Goal: Navigation & Orientation: Find specific page/section

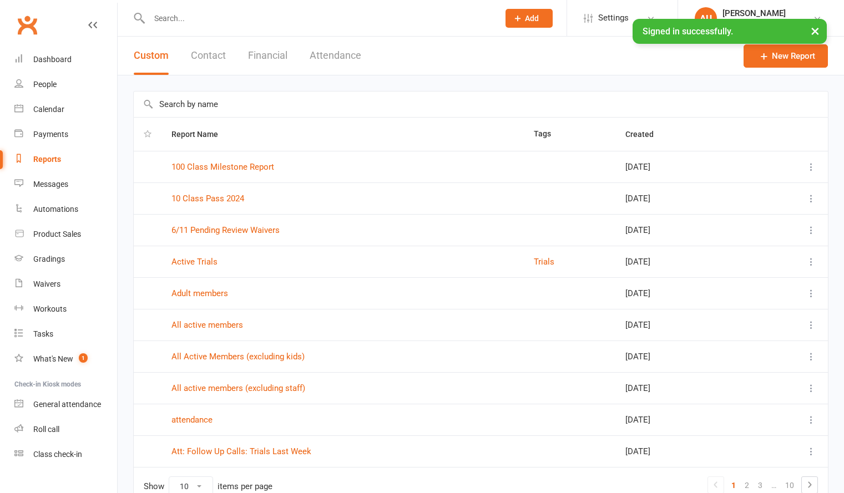
click at [21, 32] on link "Clubworx" at bounding box center [27, 25] width 28 height 28
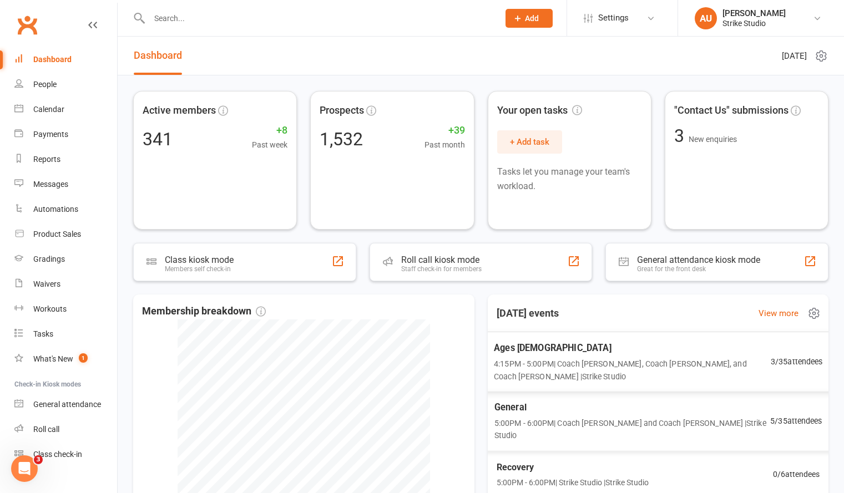
click at [684, 365] on span "4:15PM - 5:00PM | Coach Bella, Coach Adi, and Coach Vinay | Strike Studio" at bounding box center [632, 370] width 277 height 26
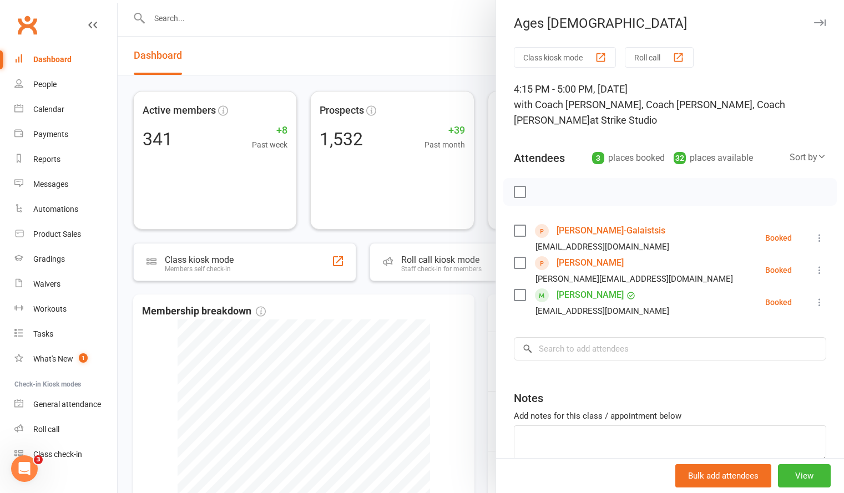
click at [485, 238] on div at bounding box center [481, 246] width 726 height 493
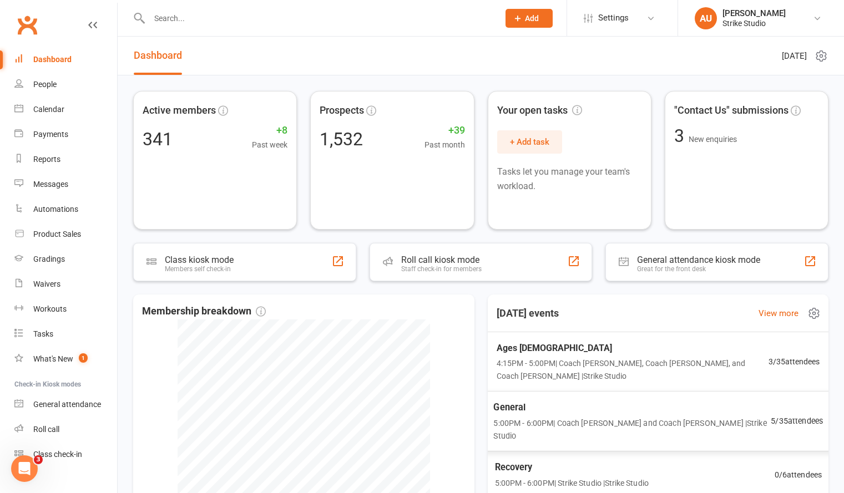
click at [575, 375] on div "Ages 6-14 4:15PM - 5:00PM | Coach Bella, Coach Adi, and Coach Vinay | Strike St…" at bounding box center [658, 361] width 350 height 59
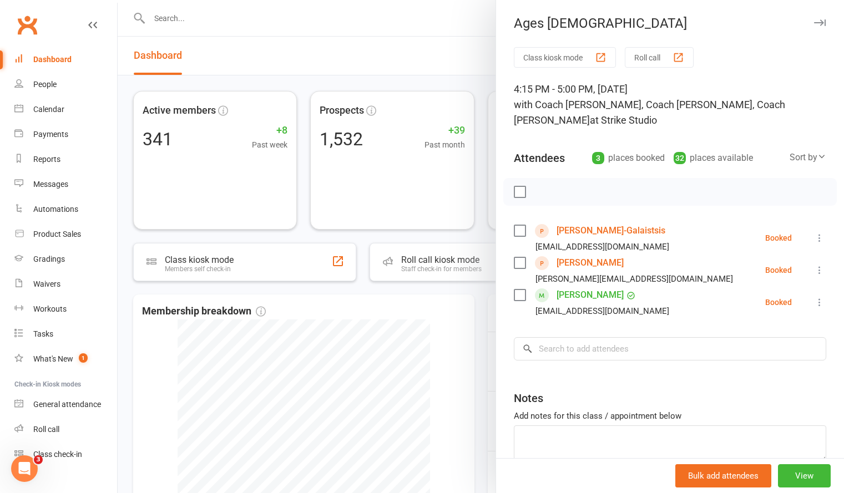
click at [478, 222] on div at bounding box center [481, 246] width 726 height 493
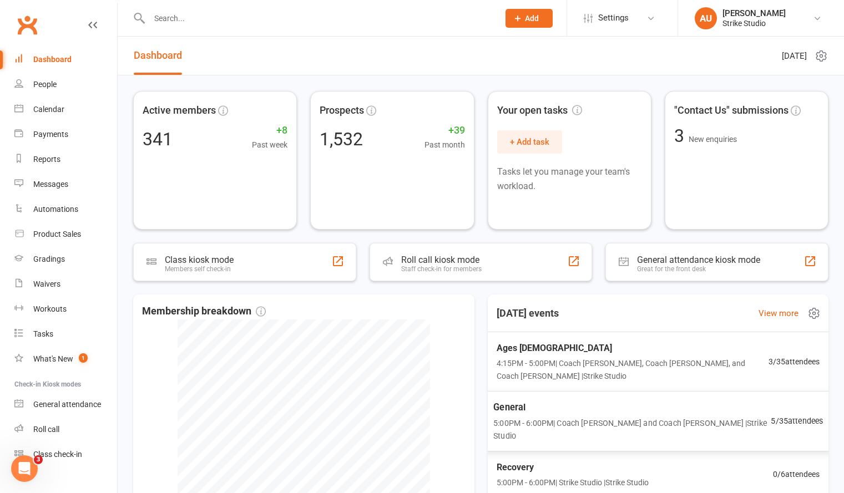
click at [564, 417] on span "5:00PM - 6:00PM | Coach Kevin and Coach Bella | Strike Studio" at bounding box center [631, 430] width 277 height 26
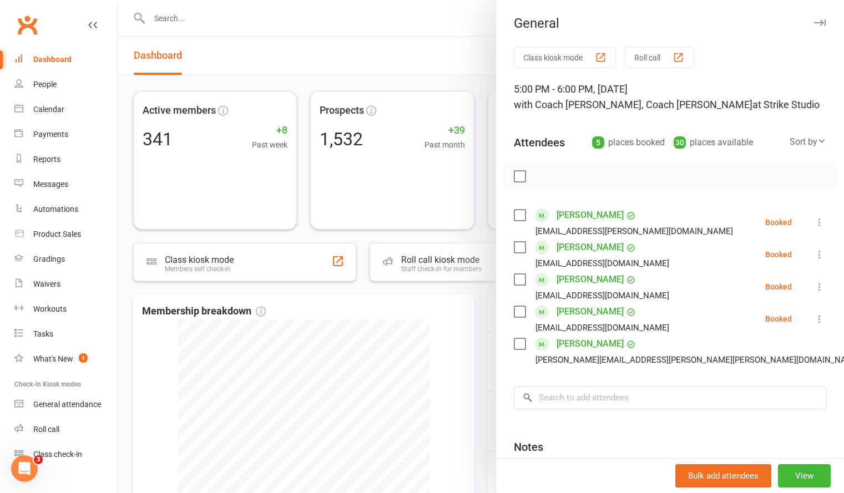
click at [464, 237] on div at bounding box center [481, 246] width 726 height 493
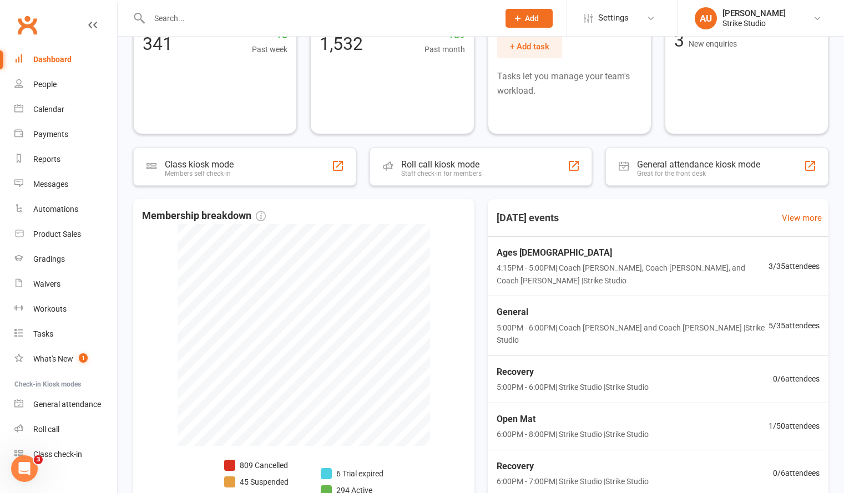
scroll to position [111, 0]
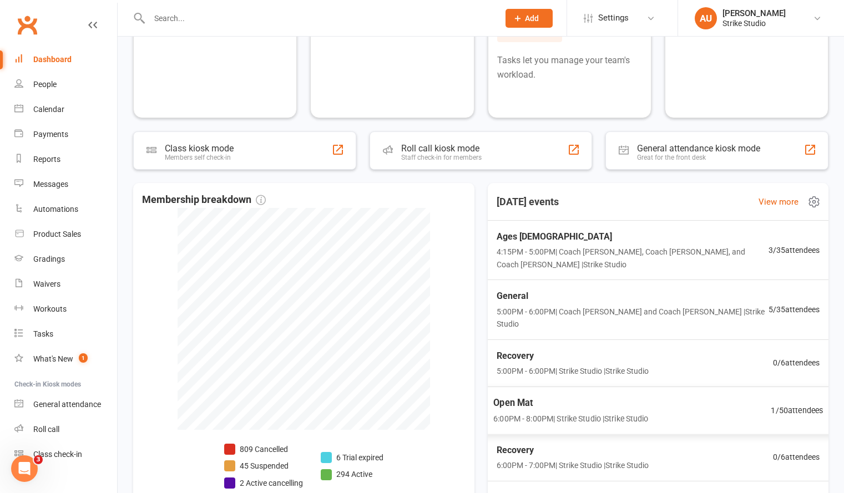
click at [738, 387] on div "Open Mat 6:00PM - 8:00PM | Strike Studio | Strike Studio 1 / 50 attendees" at bounding box center [657, 411] width 357 height 48
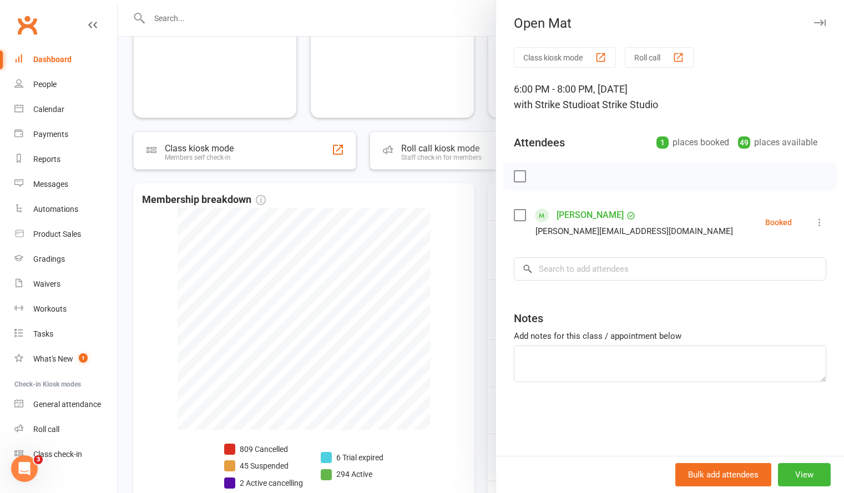
click at [473, 287] on div at bounding box center [481, 246] width 726 height 493
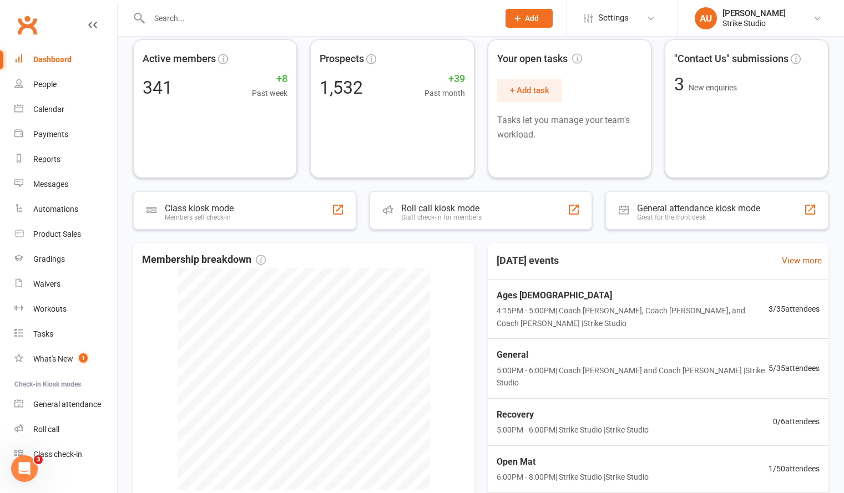
scroll to position [163, 0]
